Goal: Information Seeking & Learning: Learn about a topic

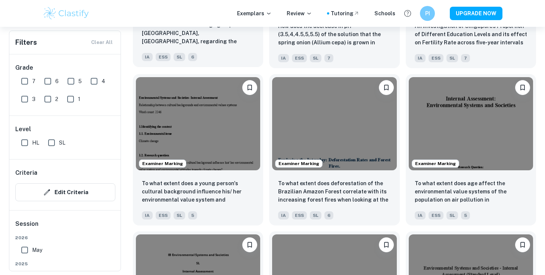
scroll to position [935, 0]
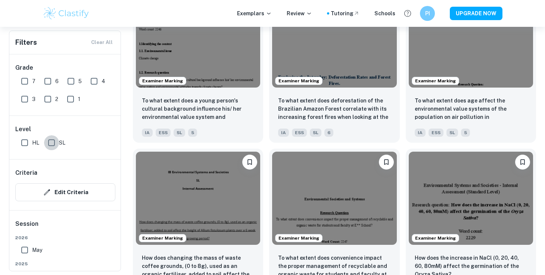
click at [50, 142] on input "SL" at bounding box center [51, 142] width 15 height 15
checkbox input "true"
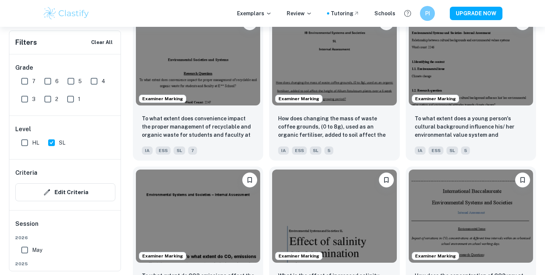
click at [55, 85] on span "6" at bounding box center [56, 81] width 3 height 8
click at [55, 85] on input "6" at bounding box center [47, 81] width 15 height 15
checkbox input "true"
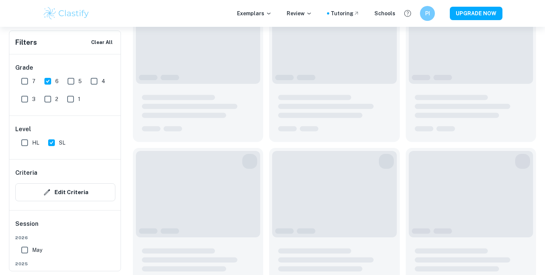
click at [14, 84] on div "Grade 7 6 5 4 3 2 1" at bounding box center [65, 84] width 112 height 61
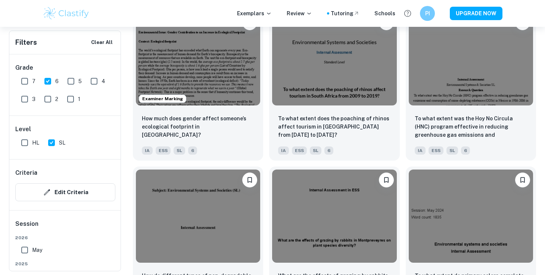
click at [27, 84] on input "7" at bounding box center [24, 81] width 15 height 15
checkbox input "true"
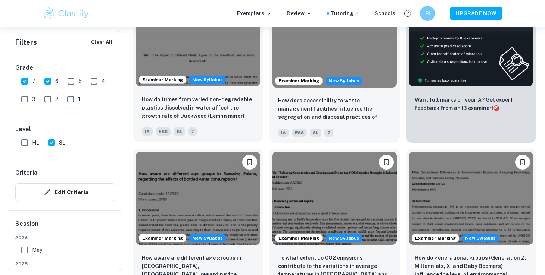
scroll to position [318, 0]
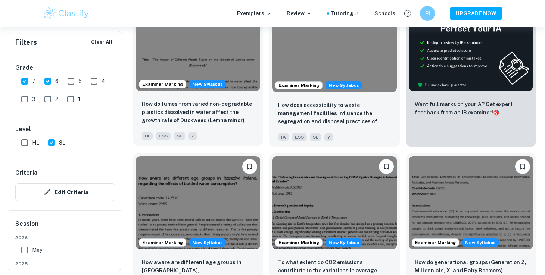
click at [204, 63] on img at bounding box center [198, 44] width 124 height 93
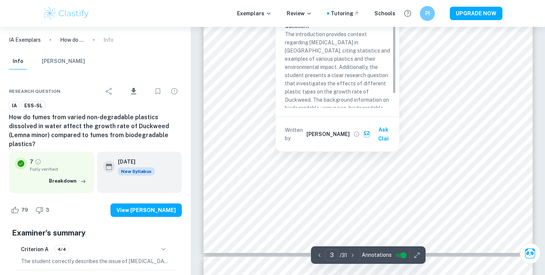
scroll to position [1231, 0]
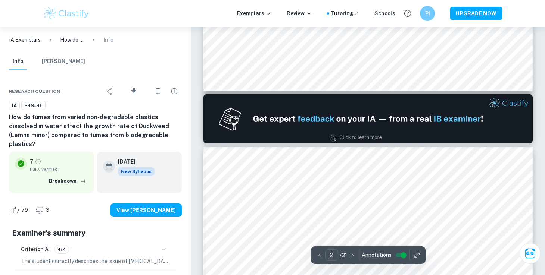
type input "1"
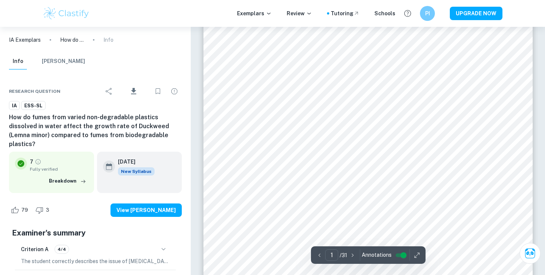
scroll to position [112, 0]
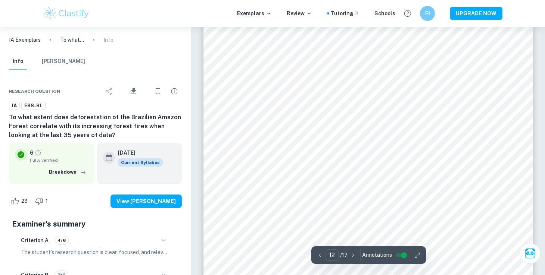
scroll to position [5389, 0]
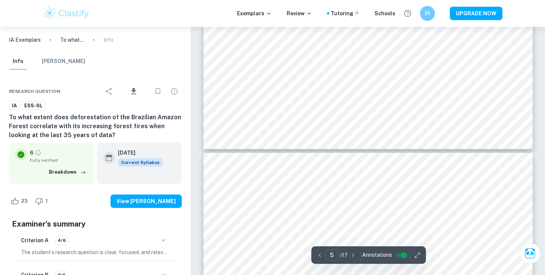
type input "4"
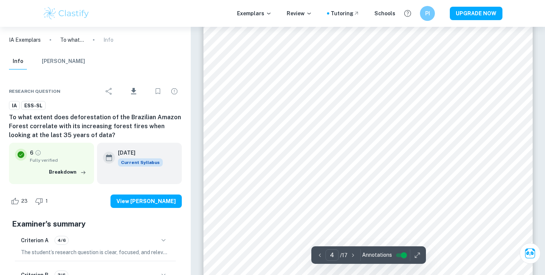
scroll to position [1635, 0]
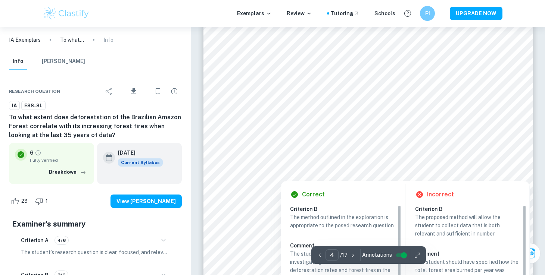
click at [301, 164] on div at bounding box center [372, 166] width 218 height 12
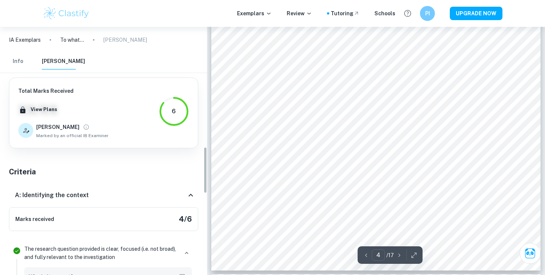
scroll to position [694, 0]
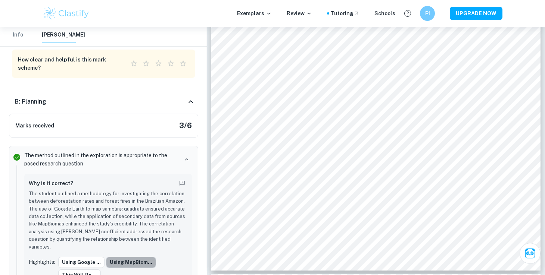
click at [131, 257] on button "Using MapBiom..." at bounding box center [131, 262] width 50 height 11
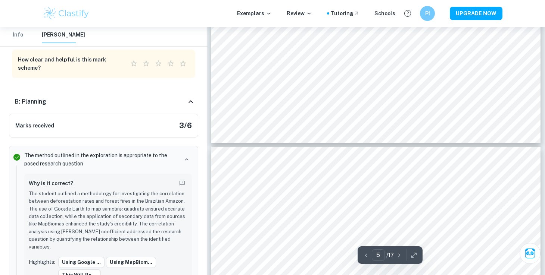
type input "4"
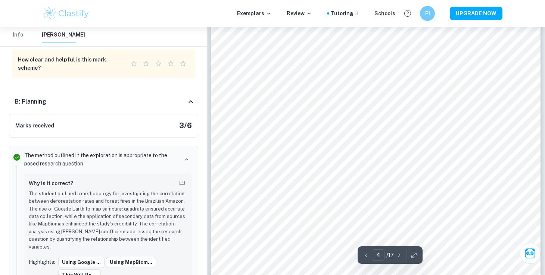
scroll to position [1572, 0]
